Goal: Information Seeking & Learning: Learn about a topic

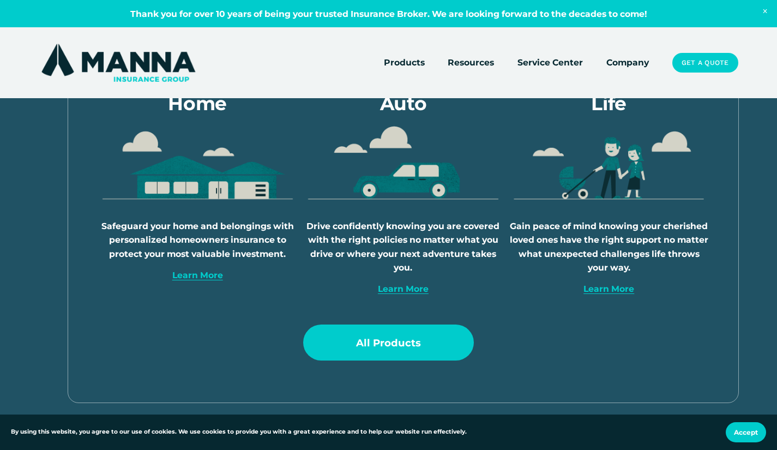
scroll to position [545, 0]
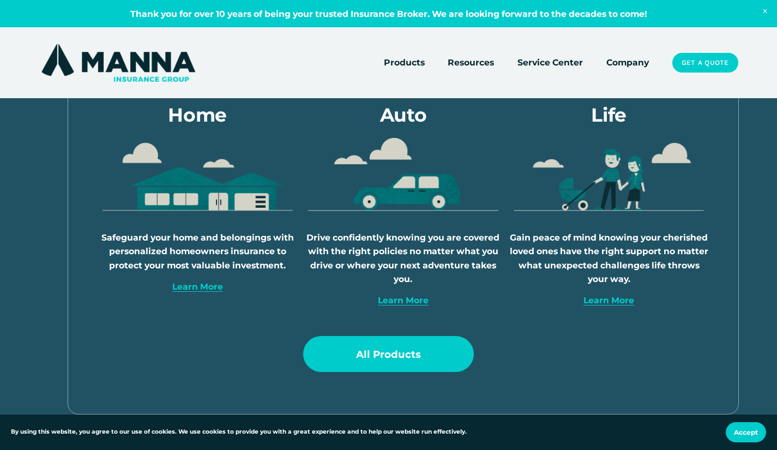
click at [205, 292] on link "Learn More" at bounding box center [197, 286] width 51 height 10
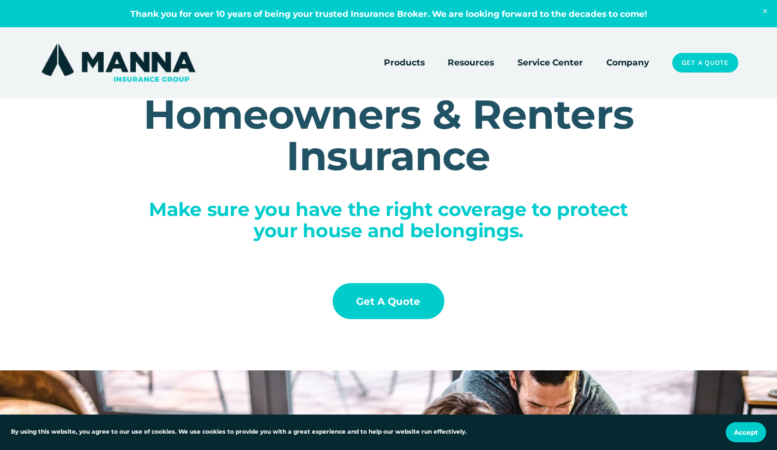
scroll to position [55, 0]
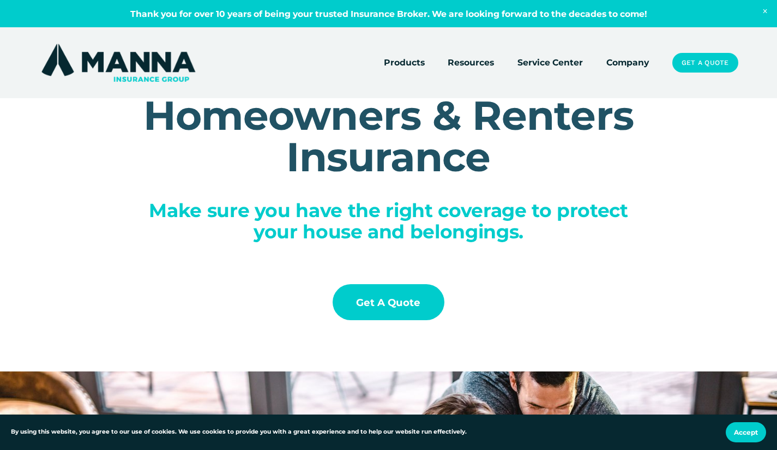
click at [424, 316] on link "Get a Quote" at bounding box center [389, 302] width 112 height 36
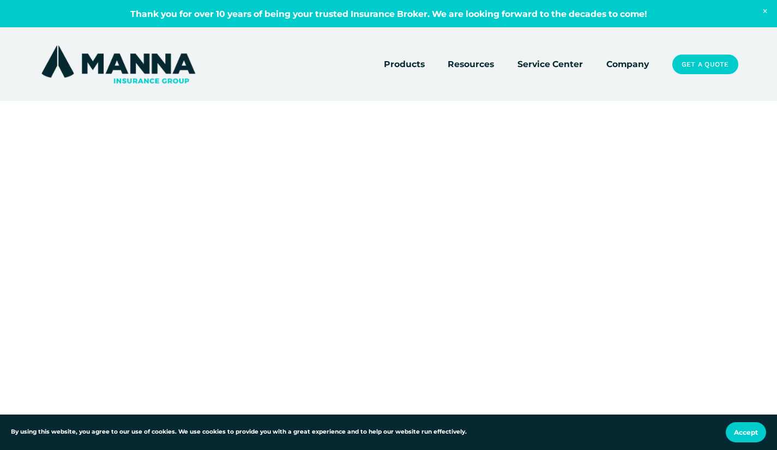
click at [622, 64] on link "Company" at bounding box center [627, 64] width 43 height 15
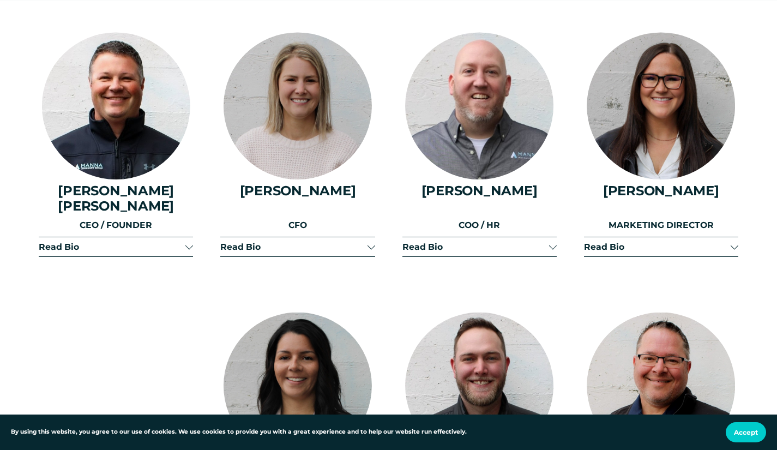
scroll to position [1254, 0]
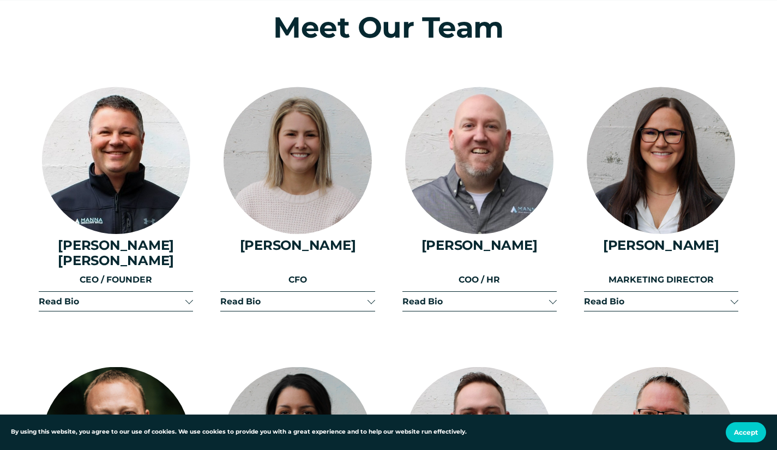
click at [187, 293] on button "Read Bio" at bounding box center [116, 301] width 154 height 19
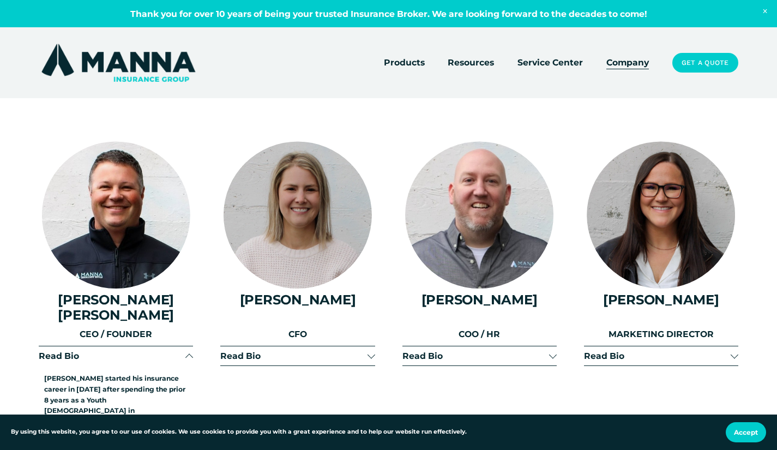
scroll to position [1200, 0]
click at [368, 351] on div at bounding box center [371, 355] width 8 height 8
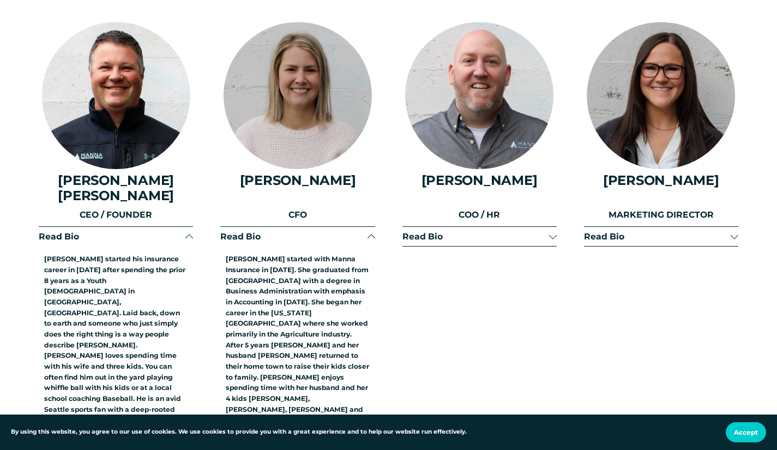
scroll to position [1363, 0]
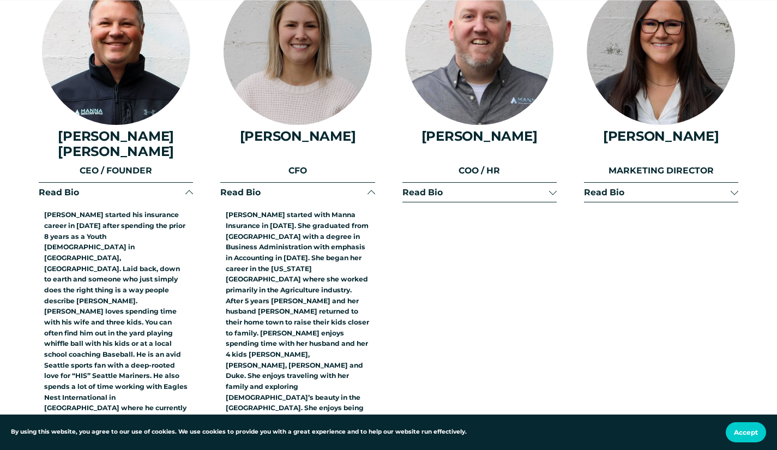
click at [550, 189] on div at bounding box center [553, 193] width 8 height 8
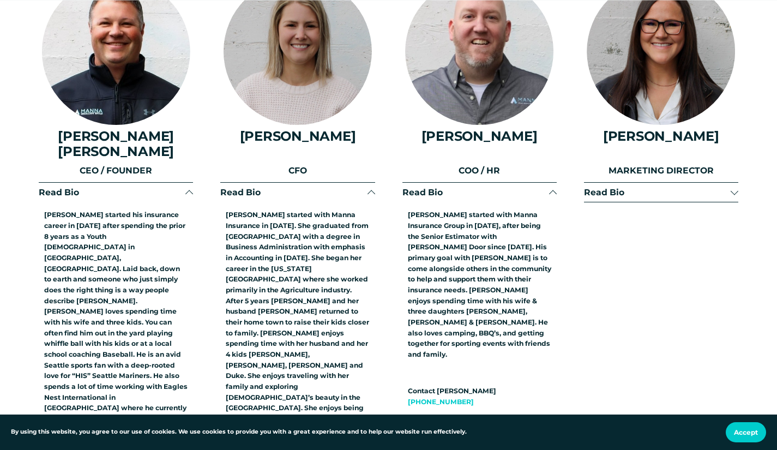
click at [730, 192] on span "Read Bio" at bounding box center [657, 192] width 147 height 10
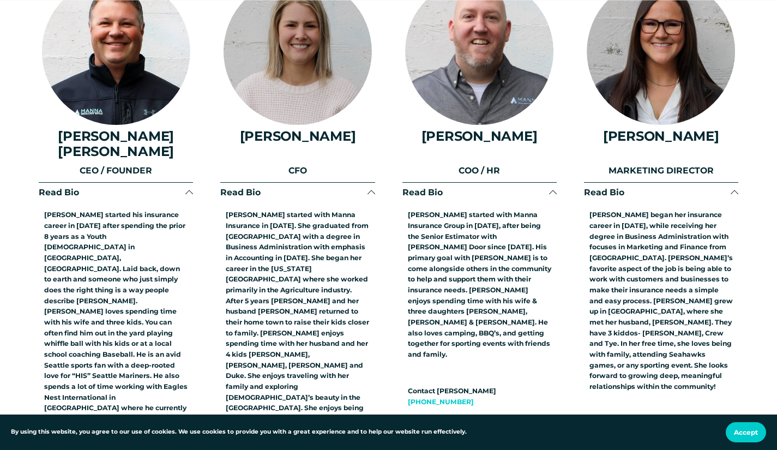
click at [730, 192] on span "Read Bio" at bounding box center [657, 192] width 147 height 10
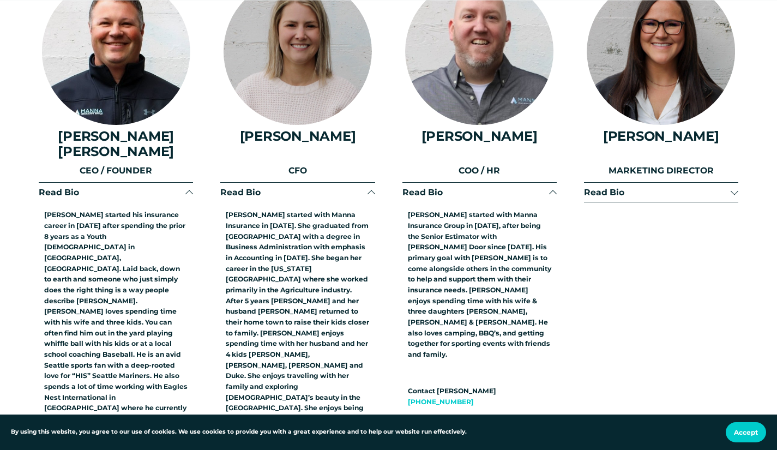
click at [371, 192] on div at bounding box center [372, 194] width 8 height 8
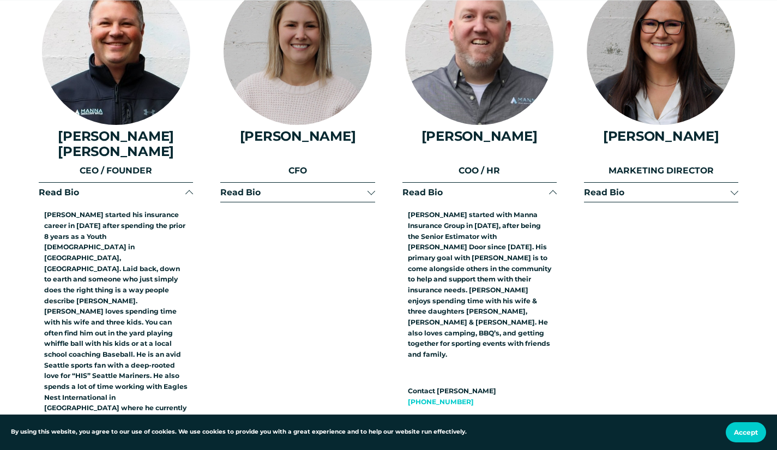
click at [183, 187] on span "Read Bio" at bounding box center [112, 192] width 147 height 10
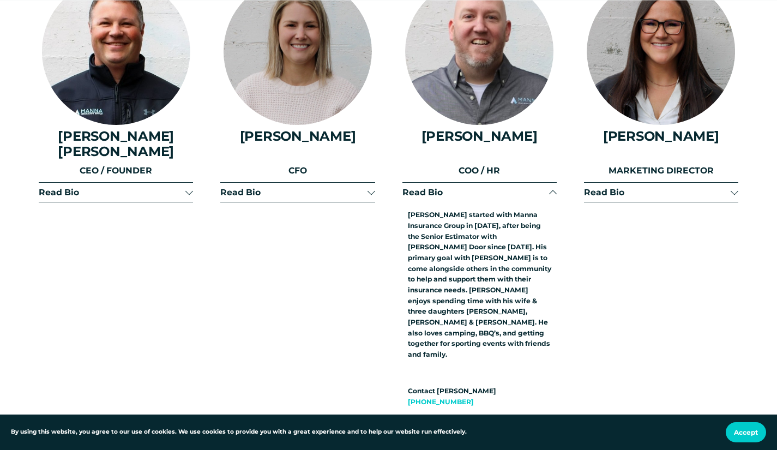
click at [545, 192] on span "Read Bio" at bounding box center [475, 192] width 147 height 10
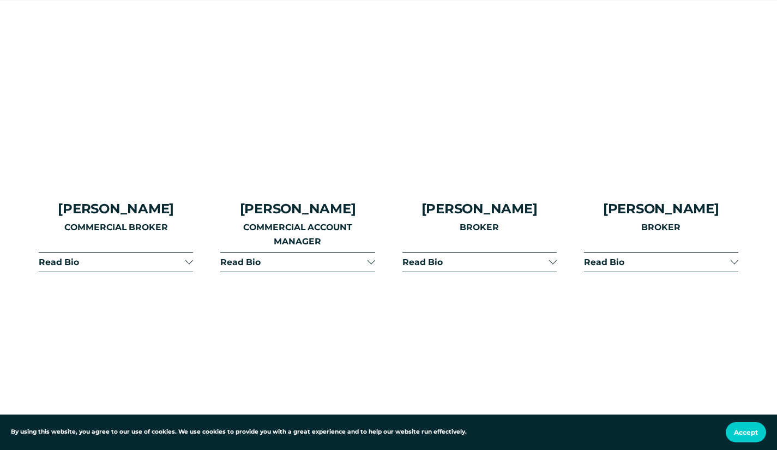
scroll to position [2181, 0]
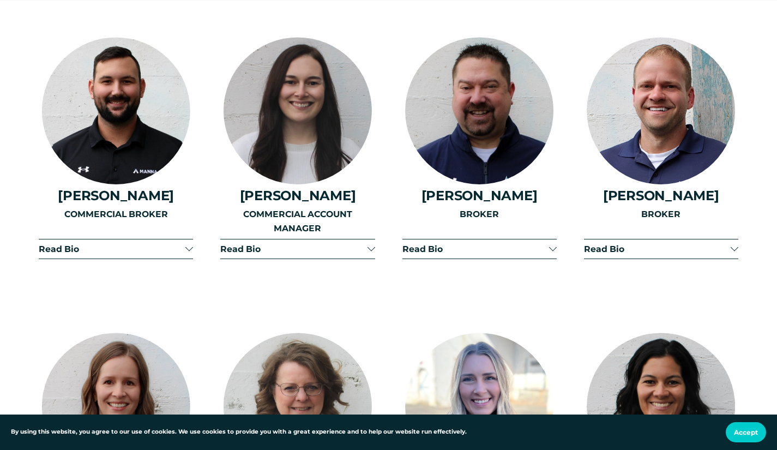
click at [370, 251] on div at bounding box center [371, 248] width 8 height 8
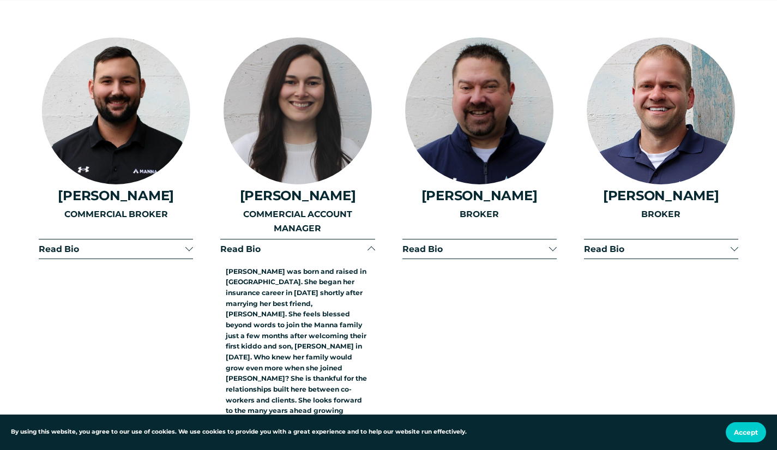
click at [370, 252] on div at bounding box center [372, 250] width 8 height 8
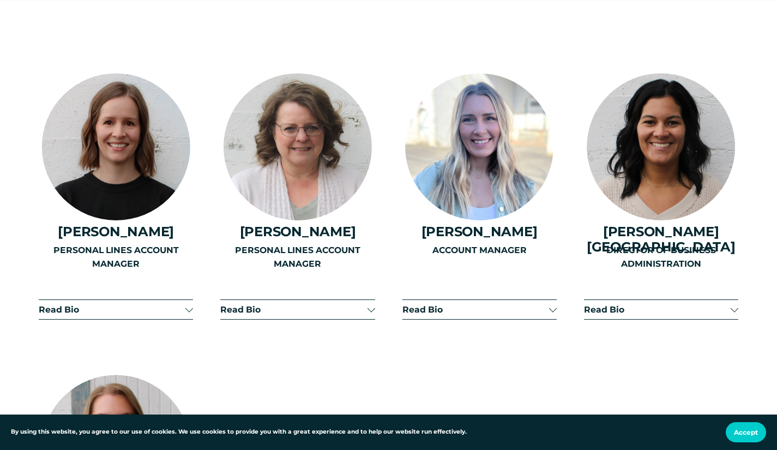
scroll to position [2454, 0]
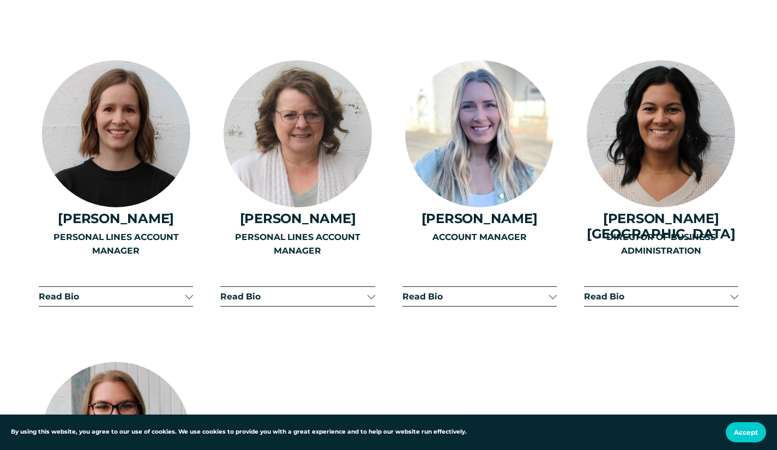
click at [189, 301] on div "PERSONAL LINES ACCOUNT MANAGER" at bounding box center [116, 265] width 154 height 71
click at [188, 300] on div "PERSONAL LINES ACCOUNT MANAGER" at bounding box center [116, 265] width 154 height 71
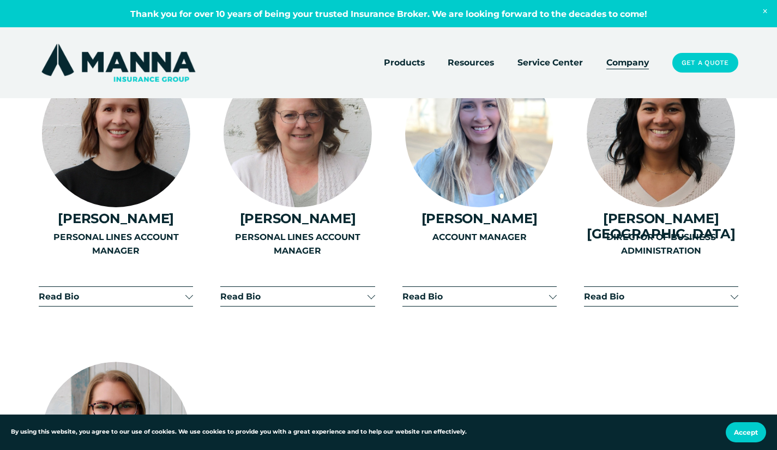
click at [732, 299] on div at bounding box center [735, 295] width 8 height 8
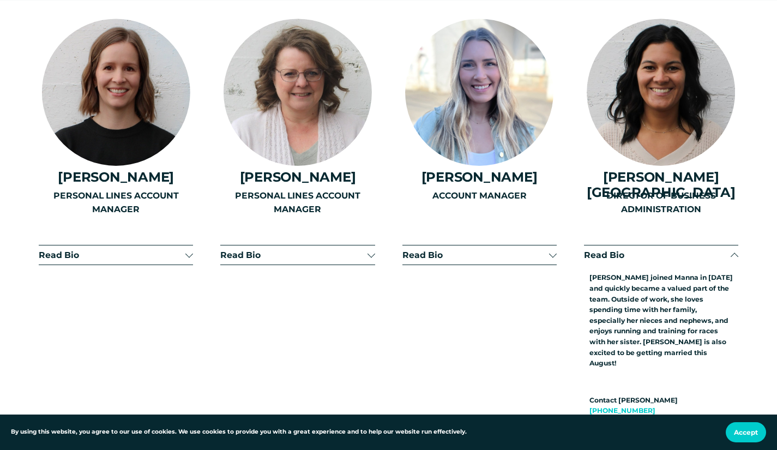
scroll to position [2508, 0]
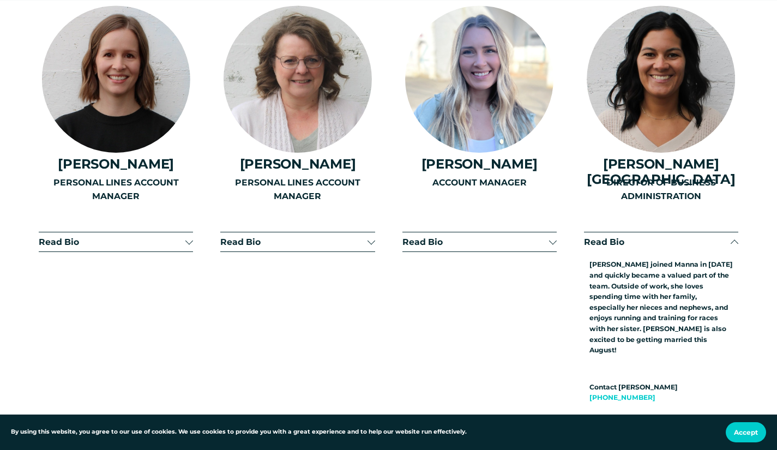
click at [554, 249] on div "ACCOUNT MANAGER" at bounding box center [479, 250] width 154 height 148
click at [371, 250] on div "PERSONAL LINES ACCOUNT MANAGER" at bounding box center [297, 250] width 154 height 148
click at [186, 246] on div "PERSONAL LINES ACCOUNT MANAGER" at bounding box center [116, 250] width 154 height 148
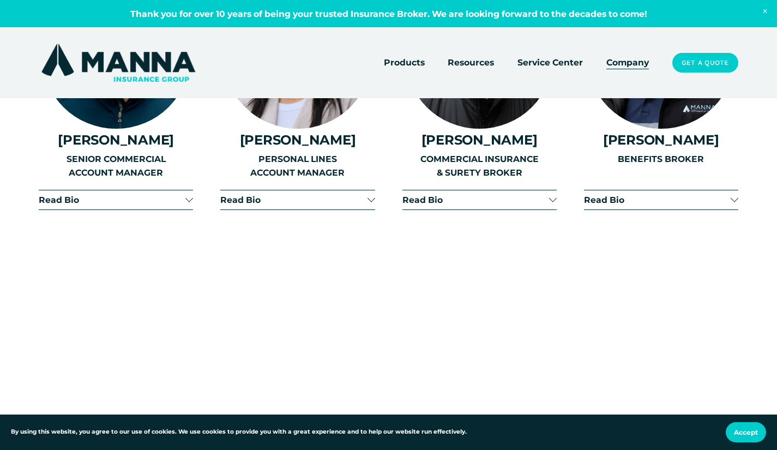
scroll to position [1636, 0]
